Goal: Task Accomplishment & Management: Use online tool/utility

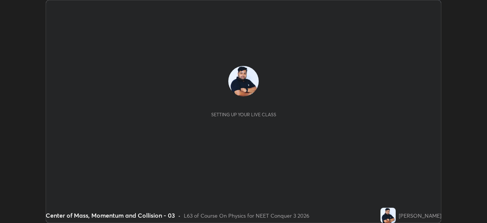
scroll to position [223, 487]
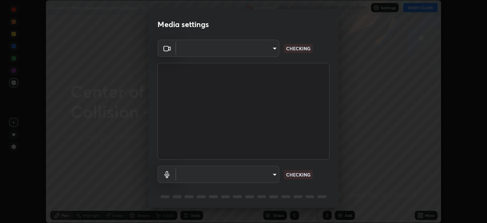
type input "1c1fc7f170fe0fb63c593947f71fbe7b7276dd803ac4132beb317857cbf647bf"
type input "default"
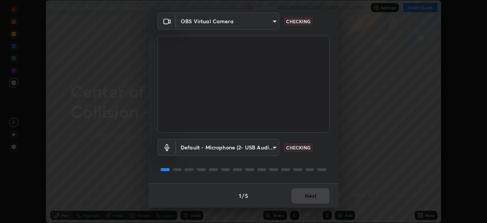
scroll to position [27, 0]
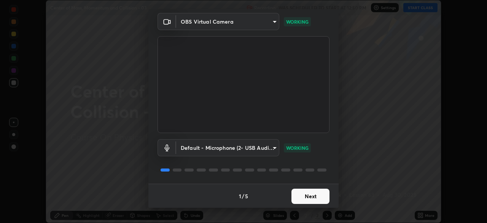
click at [317, 190] on button "Next" at bounding box center [310, 195] width 38 height 15
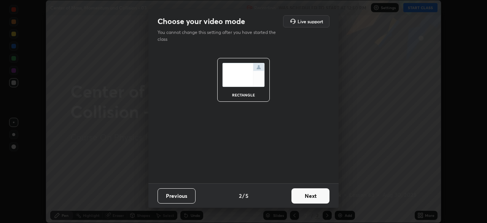
scroll to position [0, 0]
click at [317, 196] on button "Next" at bounding box center [310, 195] width 38 height 15
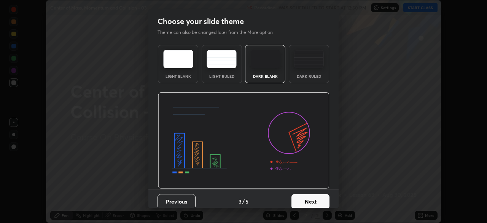
click at [317, 197] on button "Next" at bounding box center [310, 201] width 38 height 15
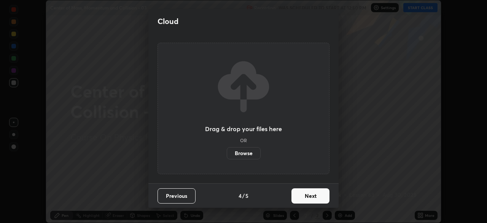
click at [316, 199] on button "Next" at bounding box center [310, 195] width 38 height 15
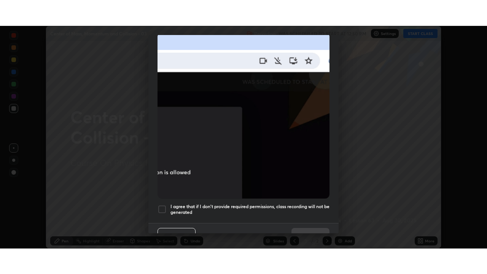
scroll to position [182, 0]
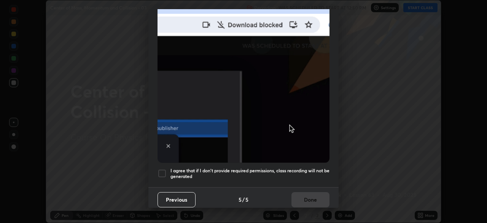
click at [161, 168] on div at bounding box center [161, 172] width 9 height 9
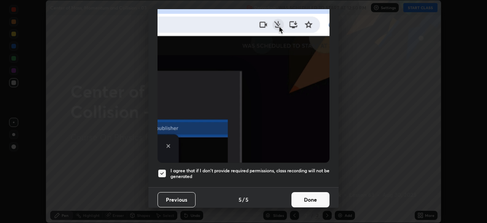
click at [300, 200] on button "Done" at bounding box center [310, 199] width 38 height 15
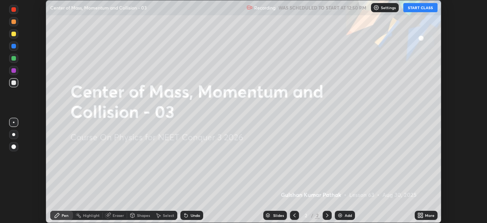
click at [342, 212] on img at bounding box center [340, 215] width 6 height 6
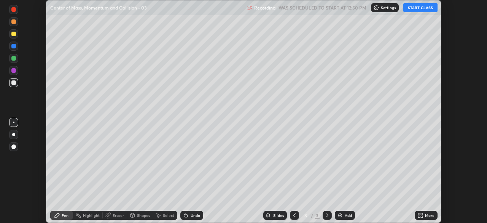
click at [423, 11] on button "START CLASS" at bounding box center [420, 7] width 34 height 9
click at [422, 216] on icon at bounding box center [422, 216] width 2 height 2
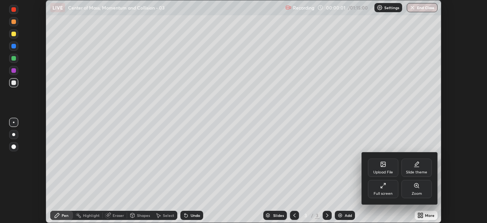
click at [384, 192] on div "Full screen" at bounding box center [383, 193] width 19 height 4
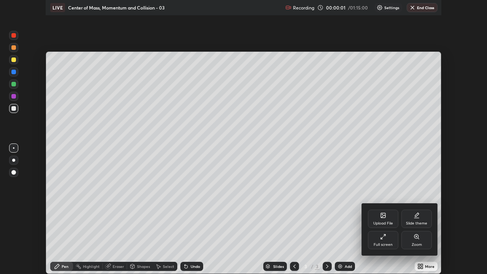
scroll to position [274, 487]
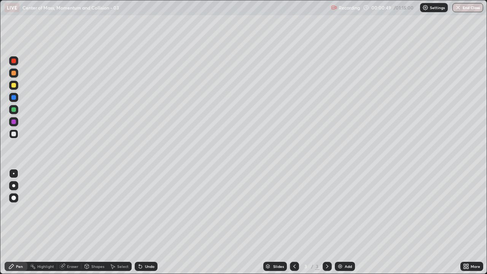
click at [14, 197] on div at bounding box center [13, 197] width 5 height 5
click at [97, 222] on div "Shapes" at bounding box center [94, 266] width 26 height 9
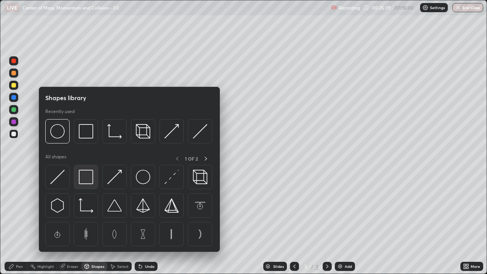
click at [83, 176] on img at bounding box center [86, 177] width 14 height 14
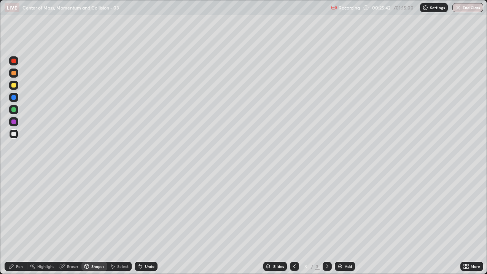
click at [145, 222] on div "Undo" at bounding box center [150, 266] width 10 height 4
click at [16, 222] on div "Pen" at bounding box center [19, 266] width 7 height 4
click at [14, 122] on div at bounding box center [13, 121] width 5 height 5
click at [348, 222] on div "Add" at bounding box center [345, 266] width 20 height 9
click at [345, 222] on div "Add" at bounding box center [348, 266] width 7 height 4
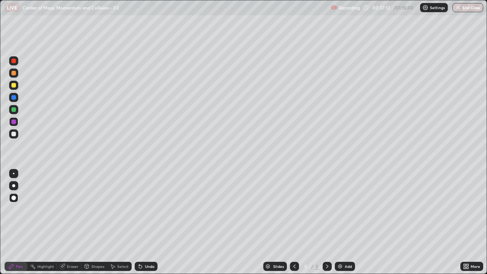
click at [14, 130] on div at bounding box center [13, 133] width 9 height 9
click at [9, 109] on div at bounding box center [13, 109] width 9 height 9
click at [96, 222] on div "Shapes" at bounding box center [97, 266] width 13 height 4
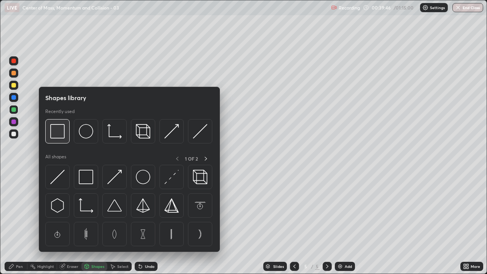
click at [52, 135] on img at bounding box center [57, 131] width 14 height 14
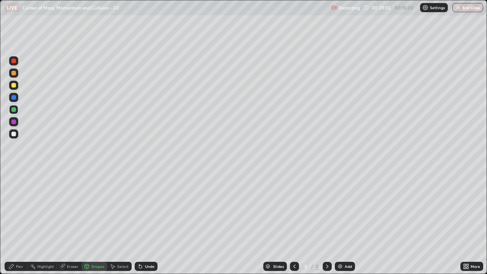
click at [19, 222] on div "Pen" at bounding box center [19, 266] width 7 height 4
click at [94, 222] on div "Shapes" at bounding box center [94, 266] width 26 height 9
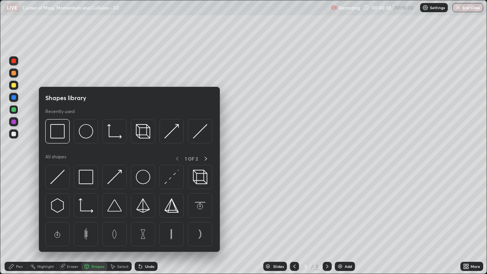
click at [93, 222] on div "Shapes" at bounding box center [97, 266] width 13 height 4
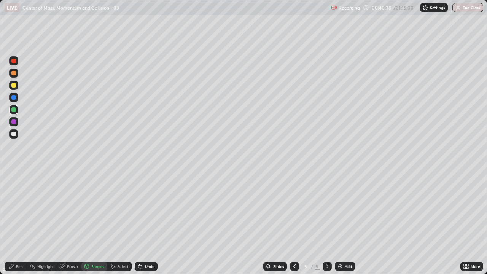
click at [94, 222] on div "Shapes" at bounding box center [97, 266] width 13 height 4
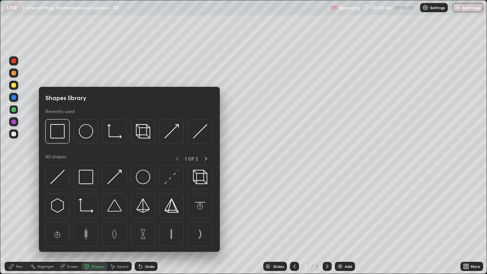
click at [17, 222] on div "Pen" at bounding box center [19, 266] width 7 height 4
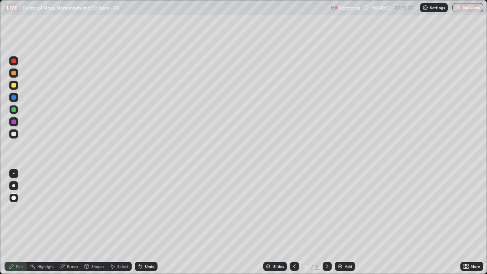
click at [139, 222] on icon at bounding box center [139, 264] width 1 height 1
click at [139, 222] on icon at bounding box center [140, 266] width 3 height 3
click at [345, 222] on div "Add" at bounding box center [348, 266] width 7 height 4
click at [147, 222] on div "Undo" at bounding box center [146, 266] width 23 height 9
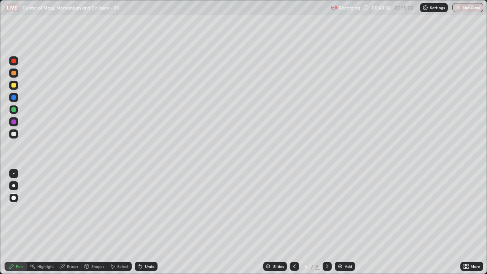
click at [99, 222] on div "Shapes" at bounding box center [94, 266] width 26 height 9
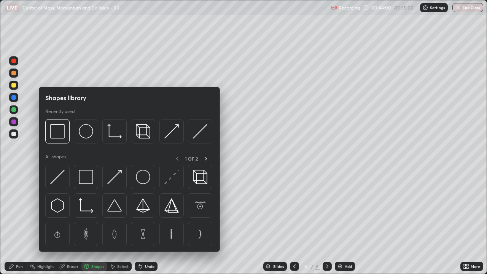
click at [173, 174] on img at bounding box center [171, 177] width 14 height 14
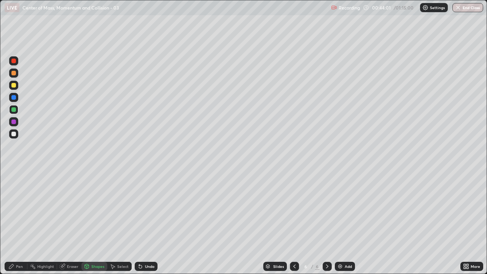
click at [14, 131] on div at bounding box center [13, 133] width 9 height 9
click at [19, 222] on div "Pen" at bounding box center [19, 266] width 7 height 4
click at [16, 109] on div at bounding box center [13, 109] width 9 height 9
click at [14, 133] on div at bounding box center [13, 134] width 5 height 5
click at [149, 222] on div "Undo" at bounding box center [145, 266] width 26 height 15
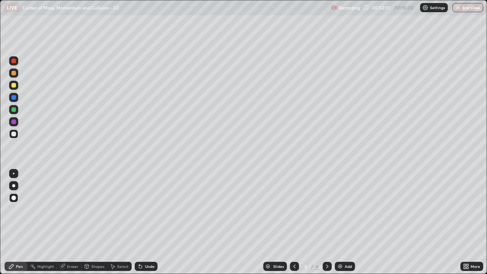
click at [13, 121] on div at bounding box center [13, 121] width 5 height 5
click at [13, 183] on div at bounding box center [13, 185] width 9 height 9
click at [14, 197] on div at bounding box center [13, 197] width 5 height 5
click at [292, 222] on div at bounding box center [294, 266] width 9 height 15
click at [323, 222] on div at bounding box center [327, 266] width 9 height 9
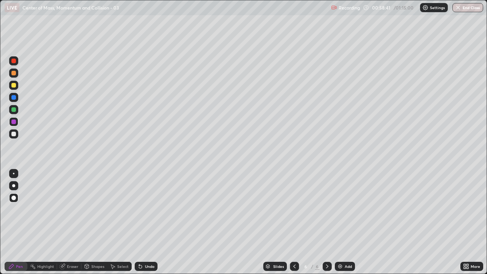
click at [346, 222] on div "Add" at bounding box center [345, 266] width 20 height 9
click at [14, 110] on div at bounding box center [13, 109] width 5 height 5
click at [71, 222] on div "Eraser" at bounding box center [72, 266] width 11 height 4
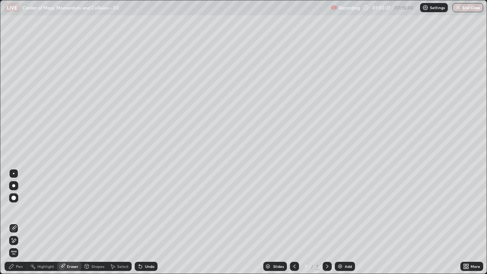
click at [17, 222] on div "Pen" at bounding box center [19, 266] width 7 height 4
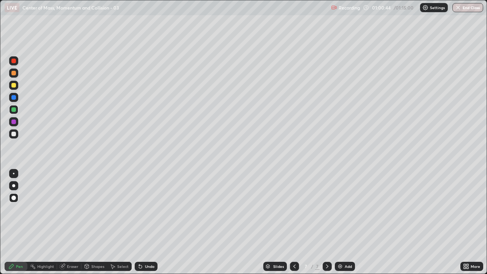
click at [14, 134] on div at bounding box center [13, 134] width 5 height 5
click at [347, 222] on div "Add" at bounding box center [348, 266] width 7 height 4
click at [13, 86] on div at bounding box center [13, 85] width 5 height 5
click at [15, 133] on div at bounding box center [13, 134] width 5 height 5
click at [149, 222] on div "Undo" at bounding box center [150, 266] width 10 height 4
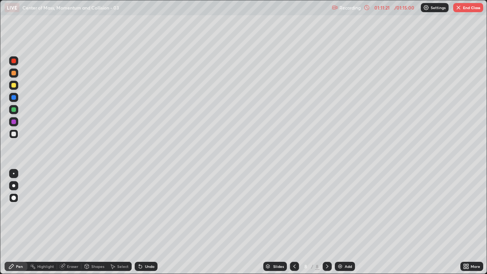
click at [147, 222] on div "Undo" at bounding box center [150, 266] width 10 height 4
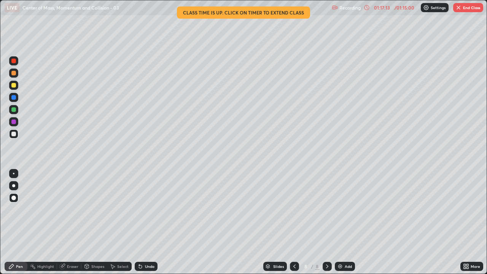
click at [466, 9] on button "End Class" at bounding box center [468, 7] width 30 height 9
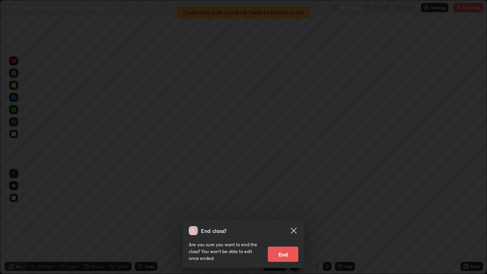
click at [281, 222] on button "End" at bounding box center [283, 253] width 30 height 15
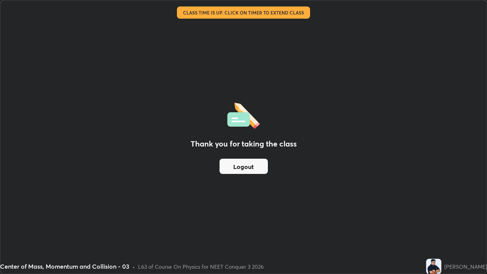
click at [248, 168] on button "Logout" at bounding box center [243, 166] width 48 height 15
click at [249, 165] on button "Logout" at bounding box center [243, 166] width 48 height 15
click at [238, 165] on button "Logout" at bounding box center [243, 166] width 48 height 15
click at [216, 188] on div "Thank you for taking the class Logout" at bounding box center [243, 136] width 486 height 273
